Goal: Transaction & Acquisition: Purchase product/service

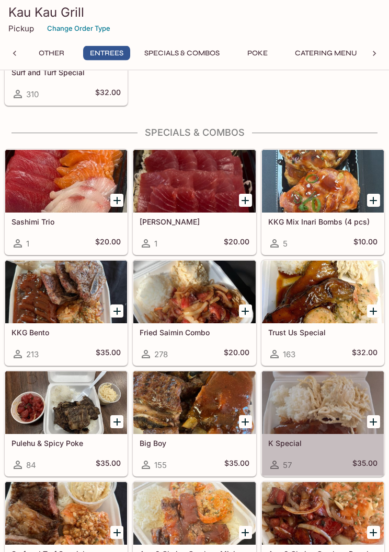
scroll to position [1234, 0]
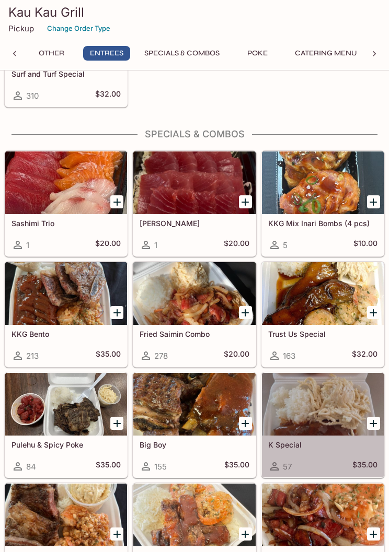
click at [211, 295] on div at bounding box center [194, 293] width 122 height 63
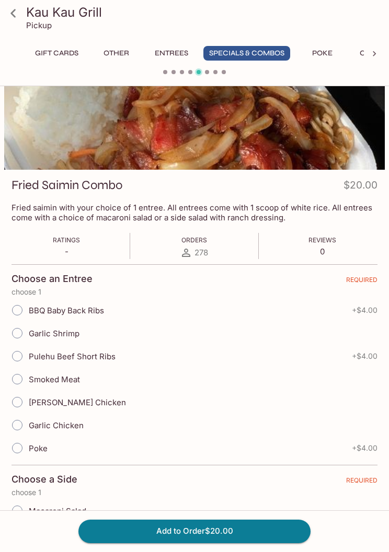
scroll to position [103, 0]
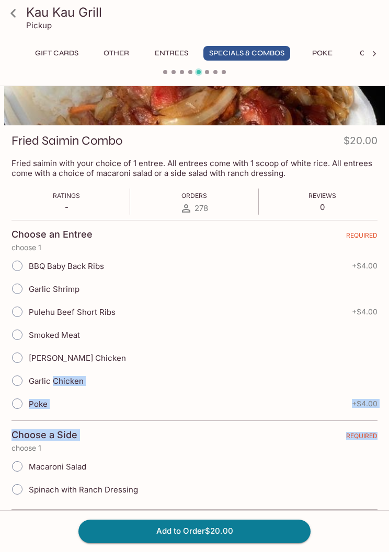
click at [16, 10] on icon at bounding box center [13, 13] width 18 height 18
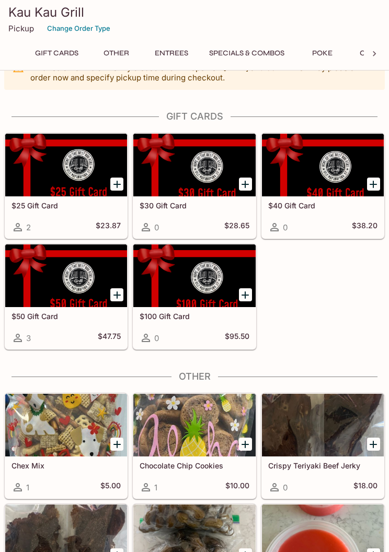
click at [260, 57] on button "Specials & Combos" at bounding box center [246, 53] width 87 height 15
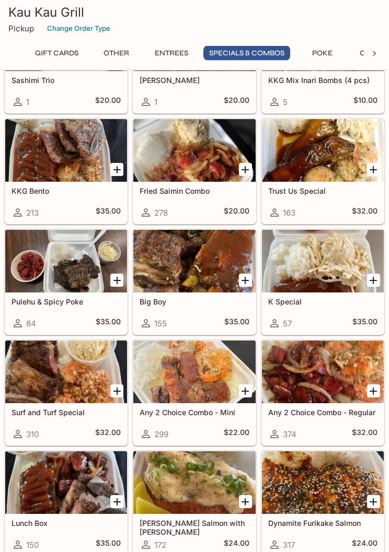
scroll to position [1378, 0]
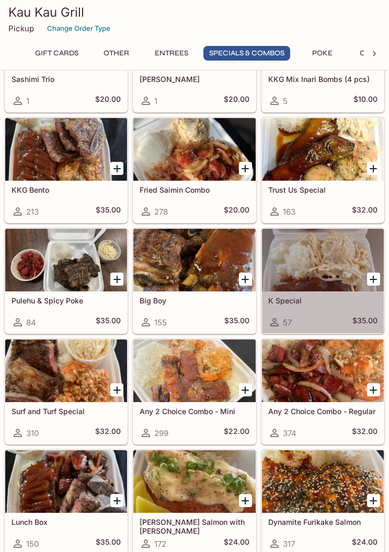
click at [334, 266] on div at bounding box center [323, 260] width 122 height 63
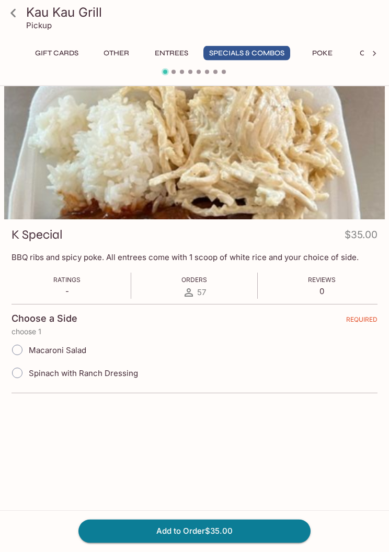
scroll to position [9, 0]
click at [19, 3] on link at bounding box center [13, 13] width 26 height 26
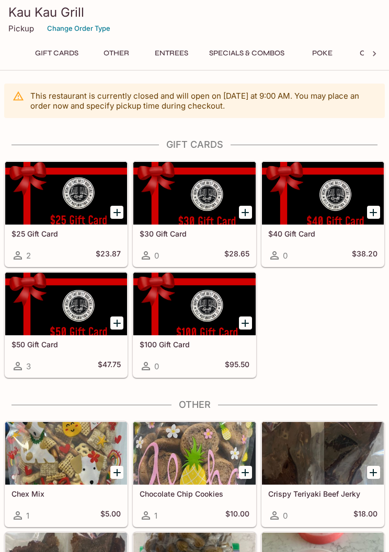
click at [241, 60] on button "Specials & Combos" at bounding box center [246, 53] width 87 height 15
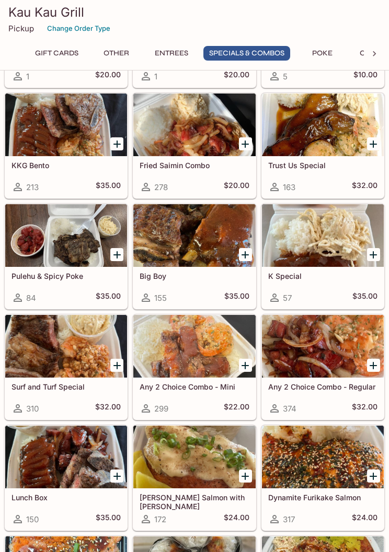
scroll to position [1402, 0]
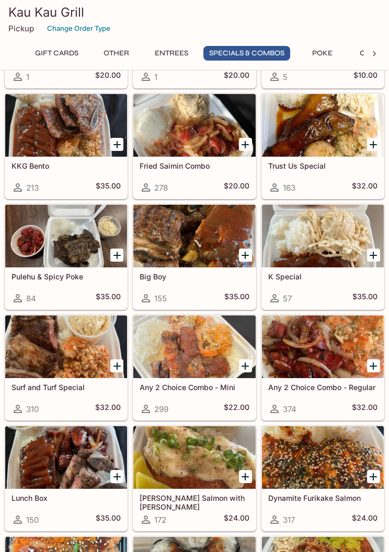
click at [69, 131] on div at bounding box center [66, 125] width 122 height 63
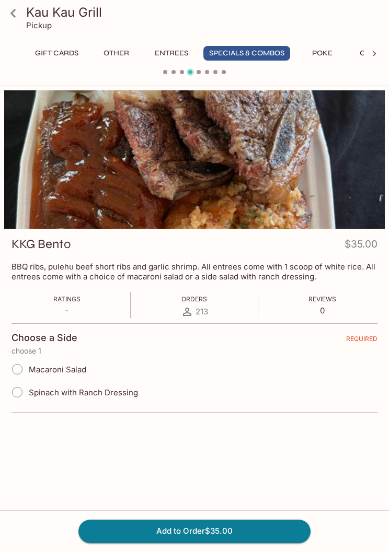
click at [17, 16] on icon at bounding box center [13, 13] width 18 height 18
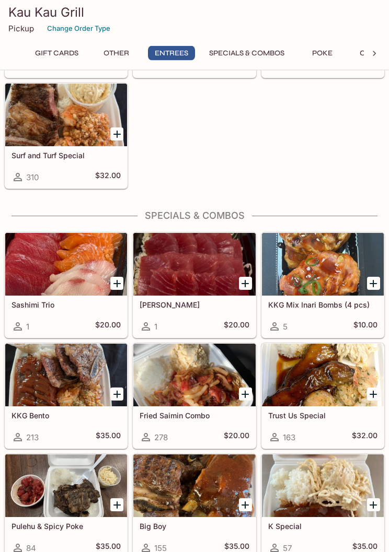
scroll to position [1153, 0]
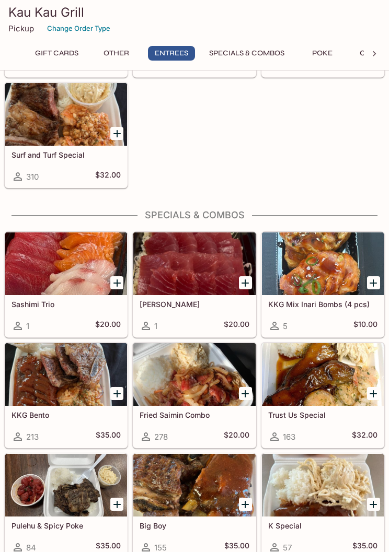
click at [72, 124] on div at bounding box center [66, 114] width 122 height 63
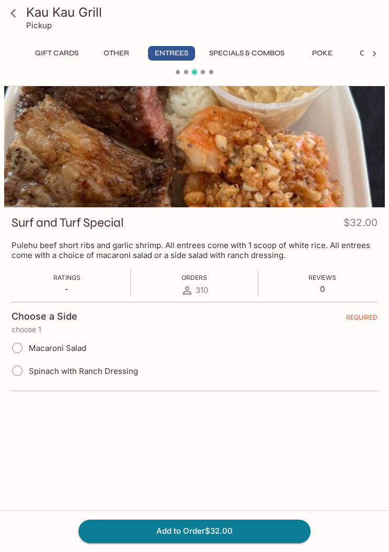
scroll to position [75, 0]
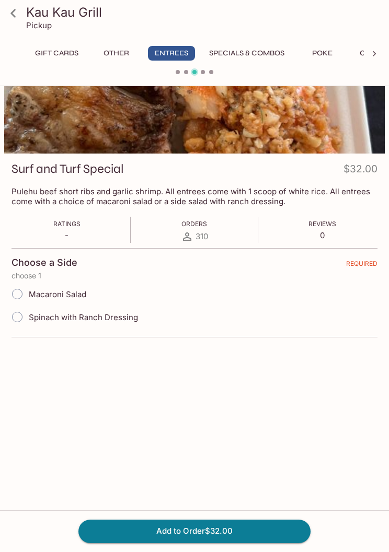
click at [122, 55] on button "Other" at bounding box center [115, 53] width 47 height 15
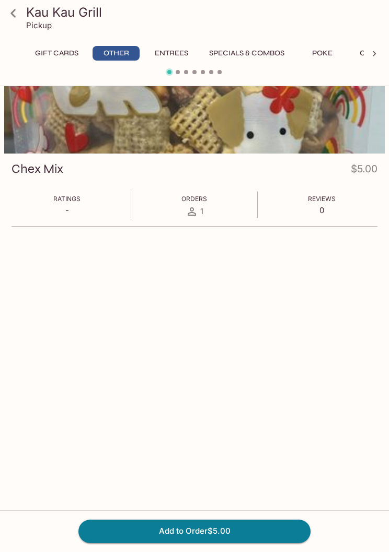
click at [254, 52] on button "Specials & Combos" at bounding box center [246, 53] width 87 height 15
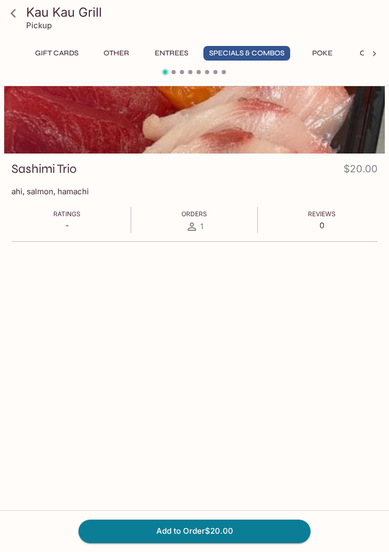
click at [326, 60] on button "Poke" at bounding box center [321, 53] width 47 height 15
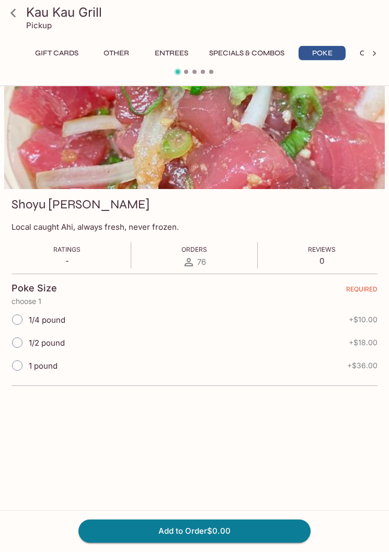
scroll to position [0, 0]
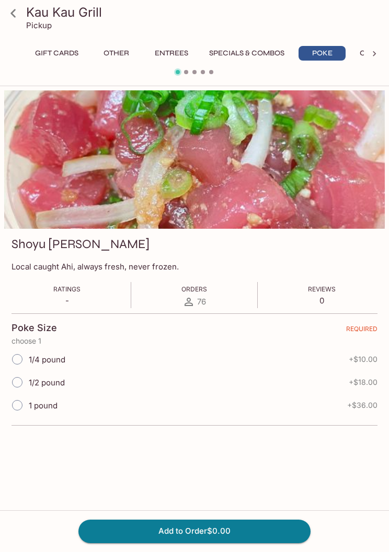
click at [370, 54] on icon at bounding box center [374, 54] width 10 height 10
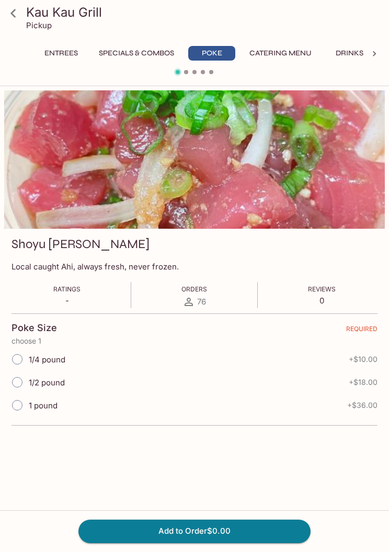
scroll to position [0, 120]
click at [277, 59] on button "Catering Menu" at bounding box center [272, 53] width 74 height 15
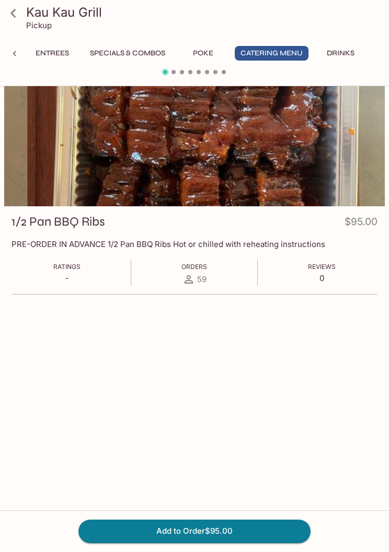
scroll to position [0, 0]
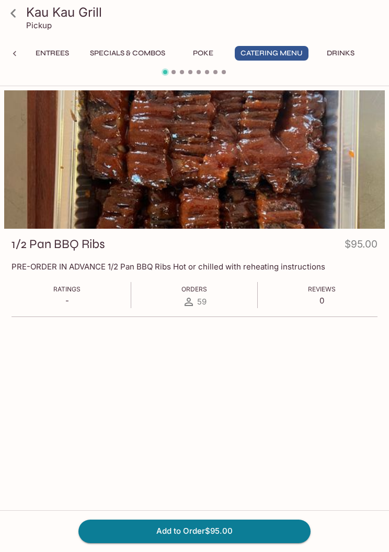
click at [10, 7] on icon at bounding box center [13, 13] width 18 height 18
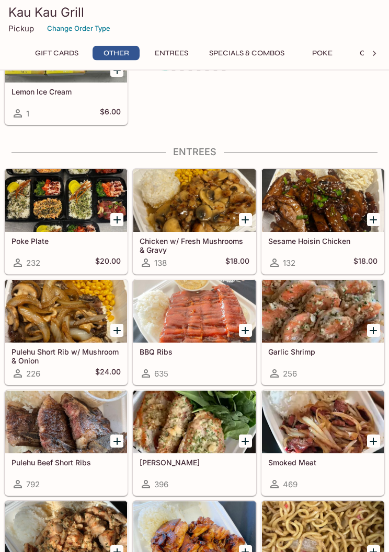
scroll to position [624, 0]
click at [73, 204] on div at bounding box center [66, 200] width 122 height 63
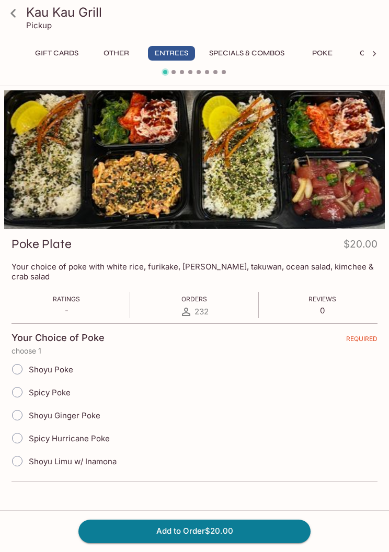
click at [276, 56] on button "Specials & Combos" at bounding box center [246, 53] width 87 height 15
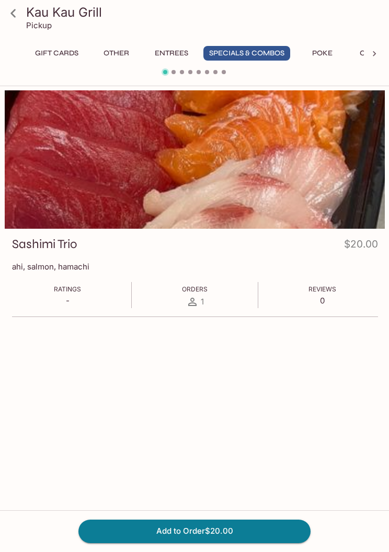
click at [26, 14] on link at bounding box center [13, 13] width 26 height 26
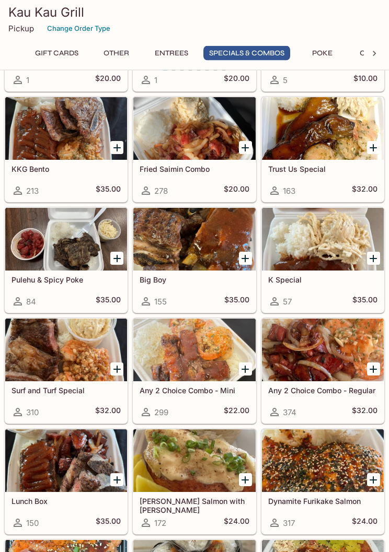
scroll to position [1399, 0]
click at [366, 134] on div at bounding box center [323, 128] width 122 height 63
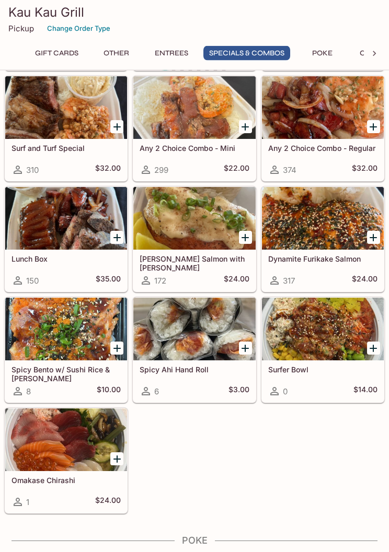
scroll to position [1642, 0]
click at [202, 213] on div at bounding box center [194, 218] width 122 height 63
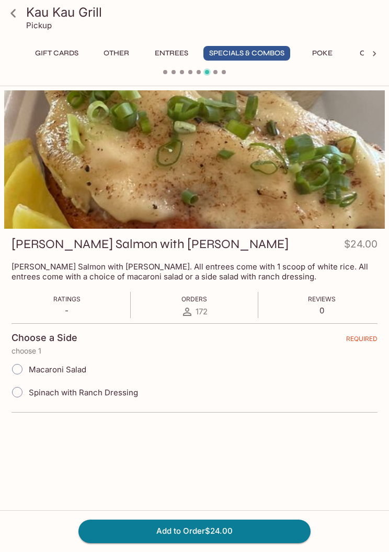
click at [19, 20] on icon at bounding box center [13, 13] width 18 height 18
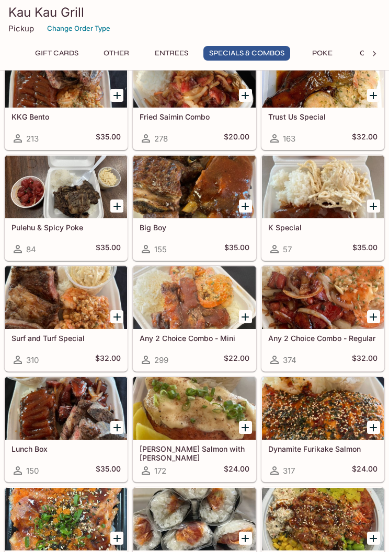
scroll to position [1453, 0]
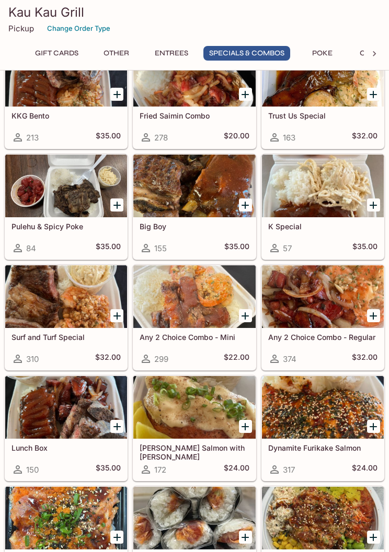
click at [189, 184] on div at bounding box center [194, 186] width 122 height 63
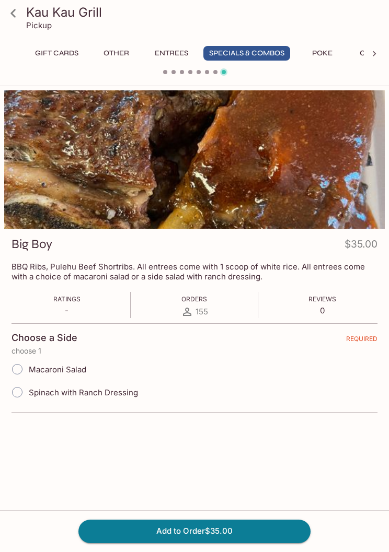
click at [13, 13] on icon at bounding box center [12, 13] width 5 height 8
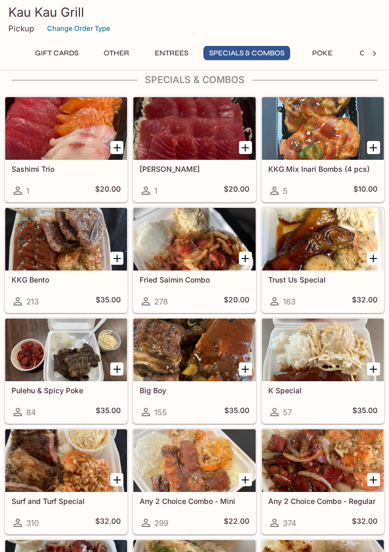
scroll to position [1289, 0]
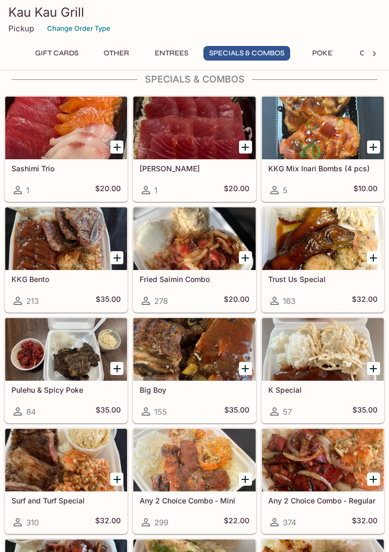
click at [71, 238] on div at bounding box center [66, 238] width 122 height 63
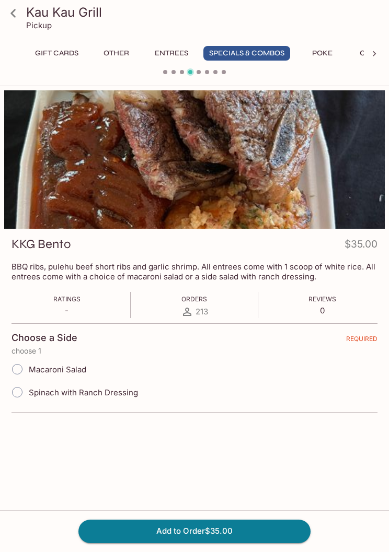
click at [21, 13] on icon at bounding box center [13, 13] width 18 height 18
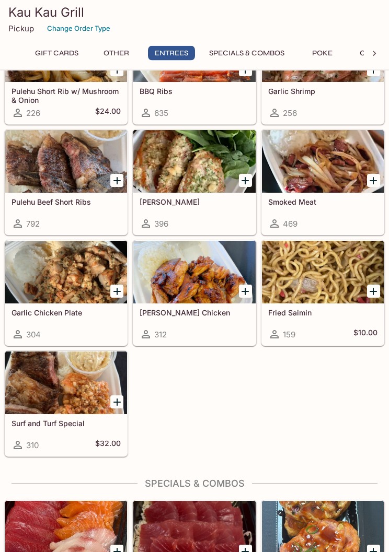
scroll to position [886, 0]
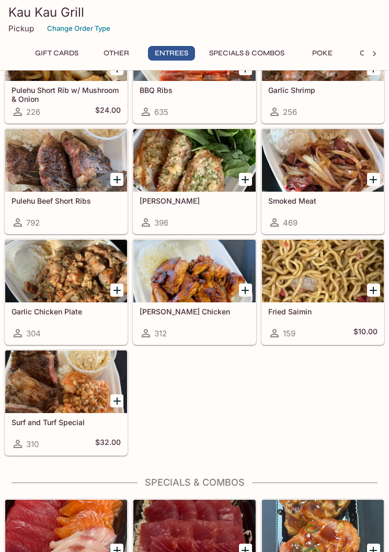
click at [205, 173] on div at bounding box center [194, 160] width 122 height 63
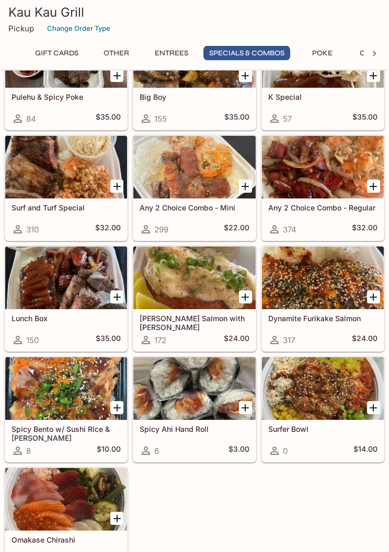
scroll to position [1582, 0]
click at [332, 172] on div at bounding box center [323, 167] width 122 height 63
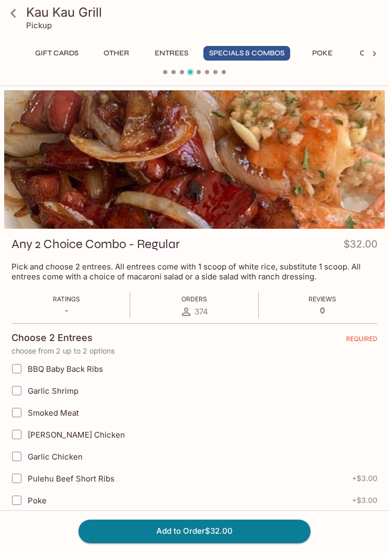
click at [10, 13] on icon at bounding box center [13, 13] width 18 height 18
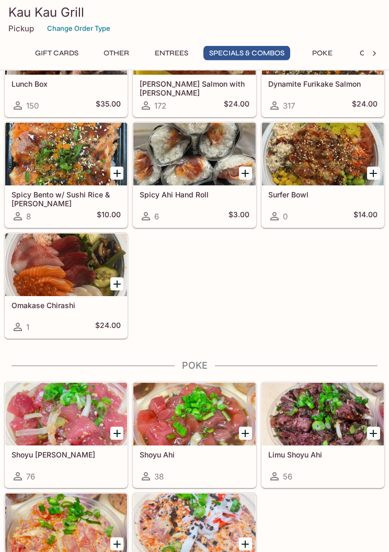
scroll to position [1817, 0]
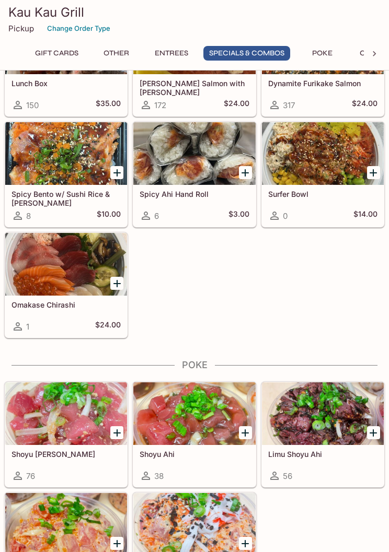
click at [63, 157] on div at bounding box center [66, 153] width 122 height 63
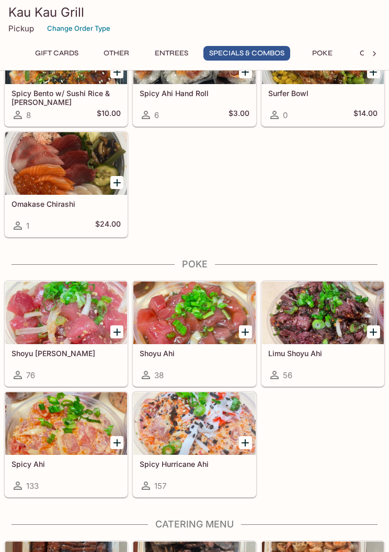
scroll to position [1909, 0]
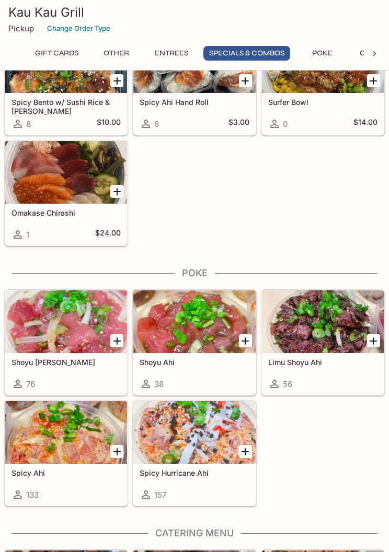
click at [69, 170] on div at bounding box center [66, 172] width 122 height 63
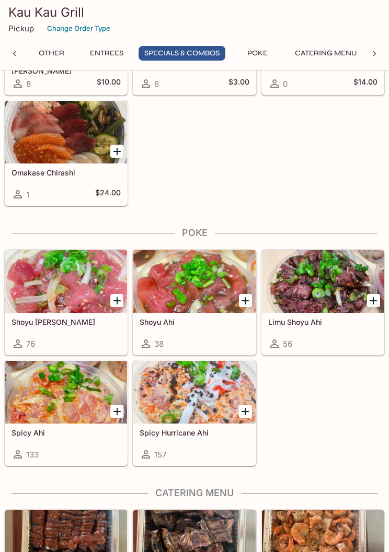
scroll to position [1949, 0]
